Goal: Navigation & Orientation: Find specific page/section

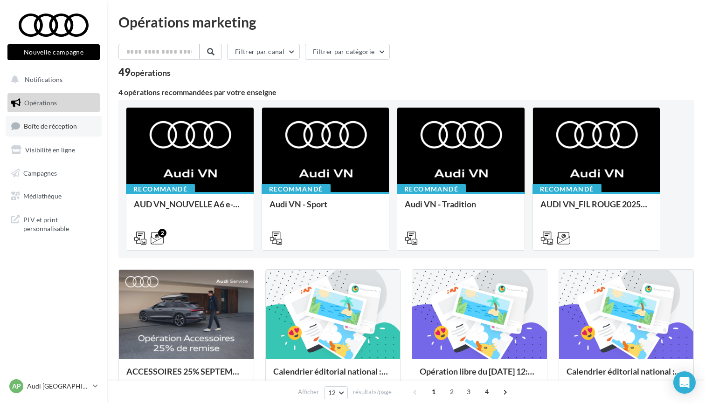
click at [51, 121] on link "Boîte de réception" at bounding box center [54, 126] width 96 height 20
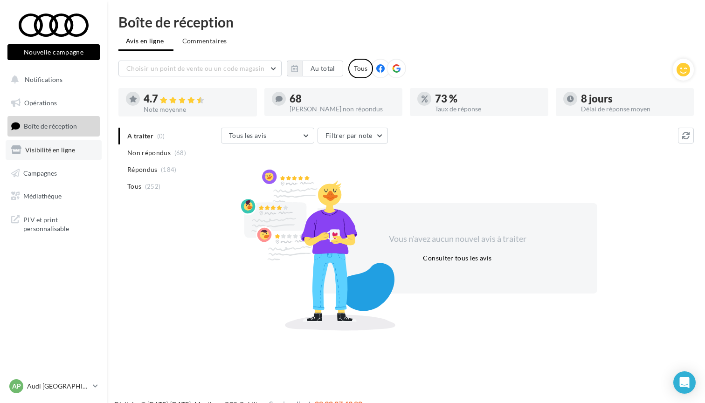
click at [57, 149] on span "Visibilité en ligne" at bounding box center [50, 150] width 50 height 8
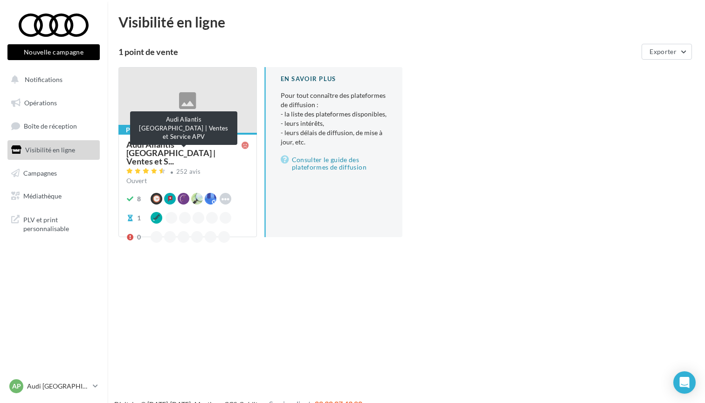
click at [168, 150] on span "Audi Aliantis [GEOGRAPHIC_DATA] | Ventes et S..." at bounding box center [183, 152] width 115 height 25
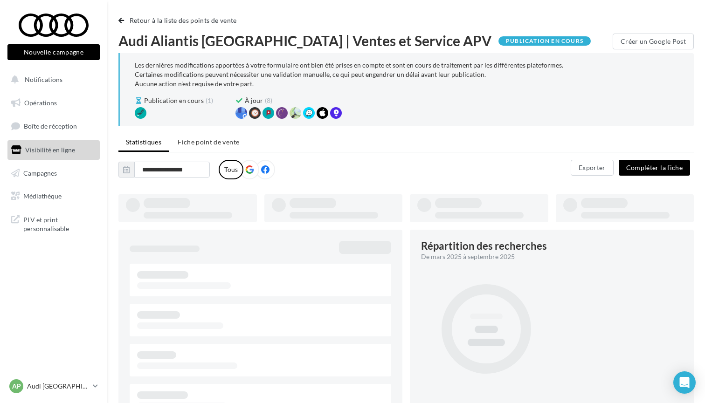
type input "**********"
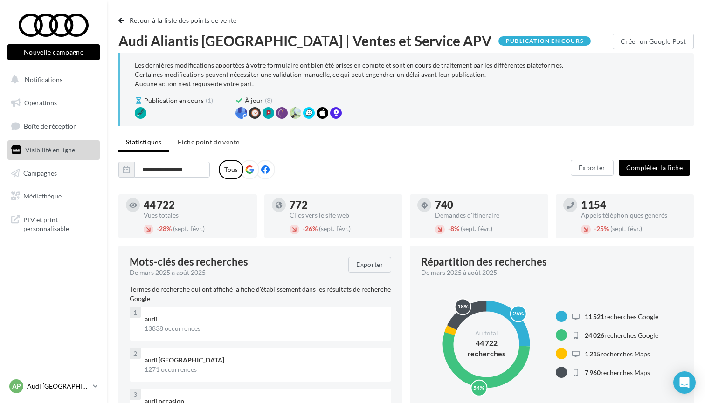
click at [68, 390] on p "Audi [GEOGRAPHIC_DATA] 15" at bounding box center [58, 386] width 62 height 9
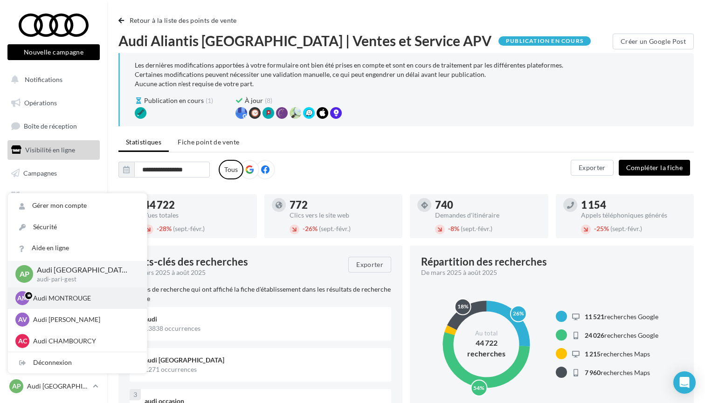
click at [68, 301] on p "Audi MONTROUGE" at bounding box center [84, 298] width 103 height 9
